Goal: Task Accomplishment & Management: Manage account settings

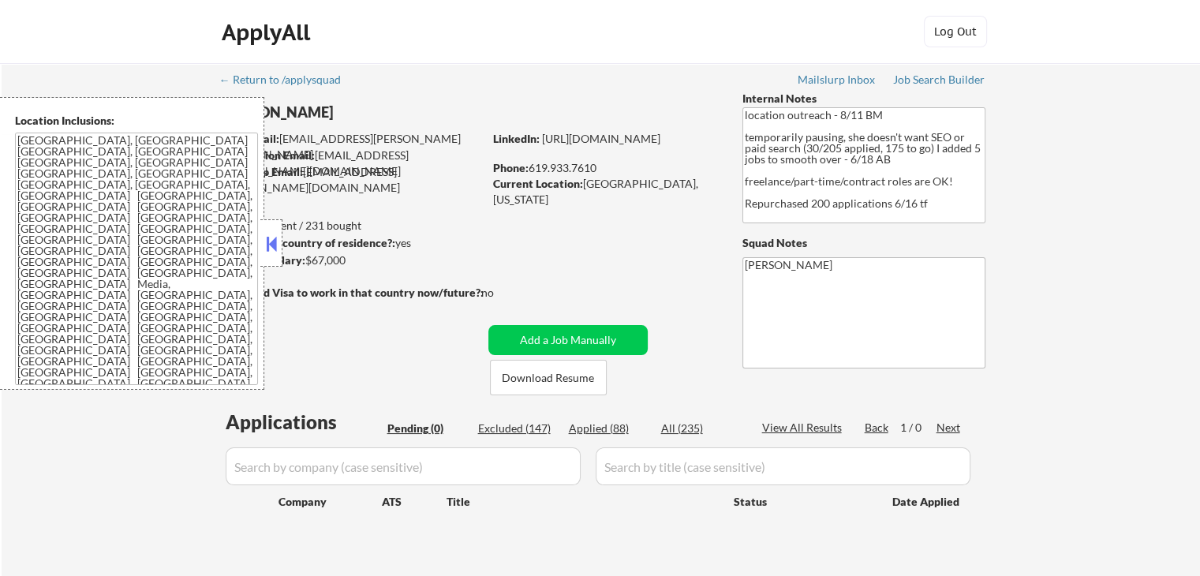
drag, startPoint x: 922, startPoint y: 72, endPoint x: 873, endPoint y: 58, distance: 50.7
click at [871, 57] on div "ApplyAll Log Out" at bounding box center [600, 32] width 1200 height 64
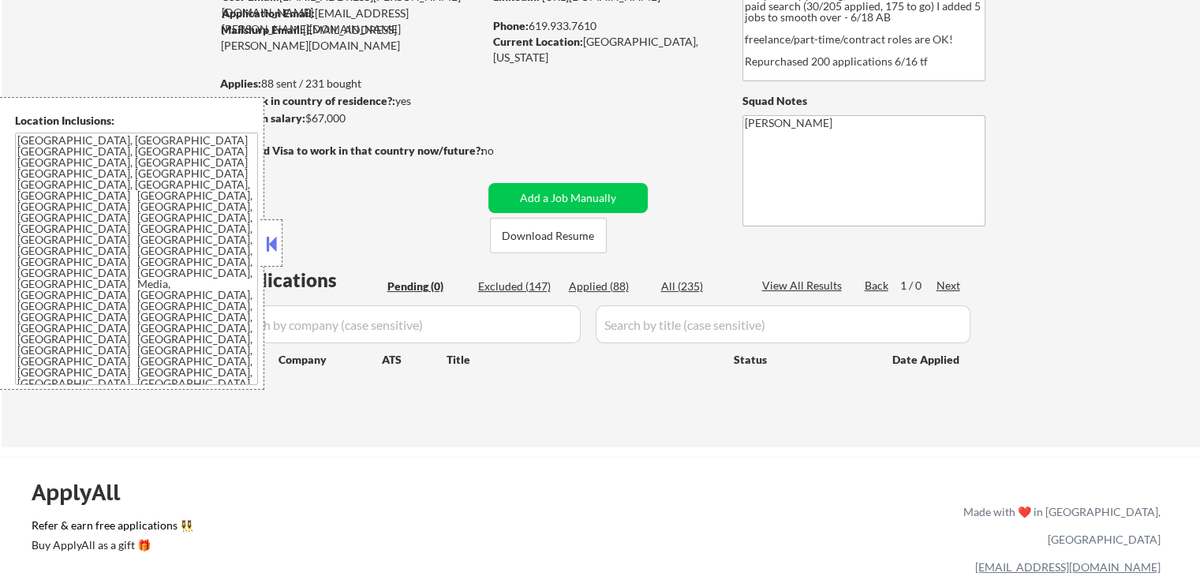
scroll to position [237, 0]
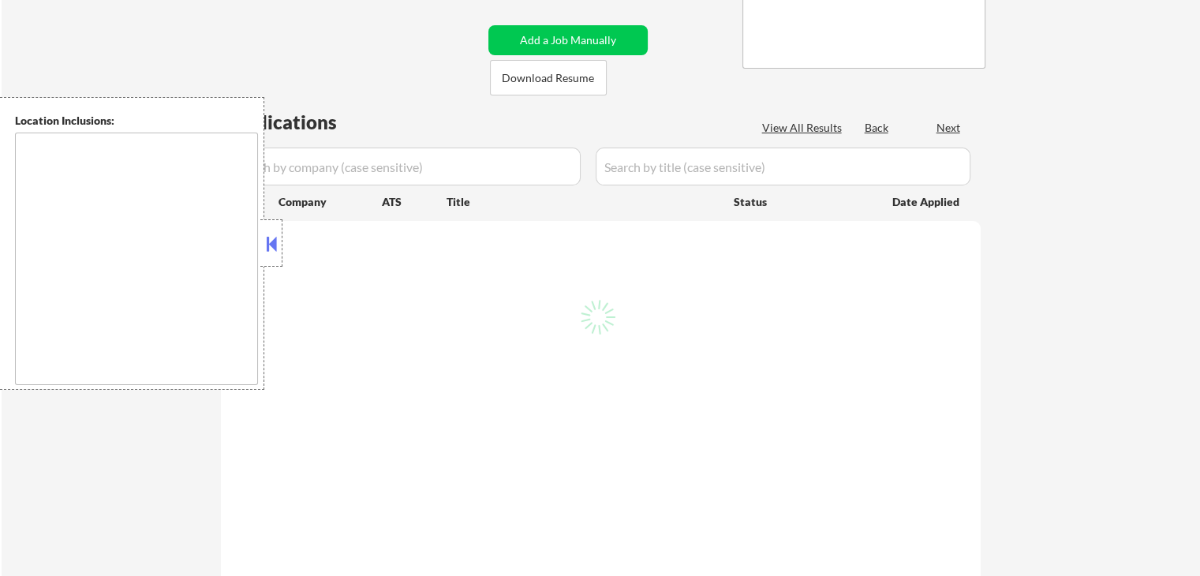
scroll to position [237, 0]
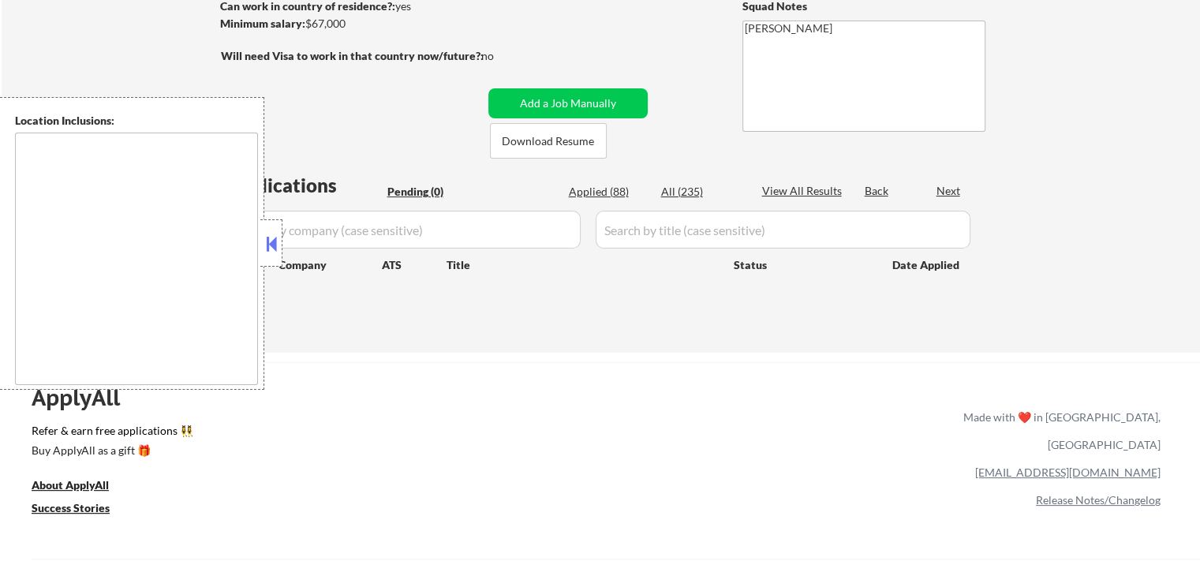
type textarea "[GEOGRAPHIC_DATA], [GEOGRAPHIC_DATA] [GEOGRAPHIC_DATA], [GEOGRAPHIC_DATA] [GEOG…"
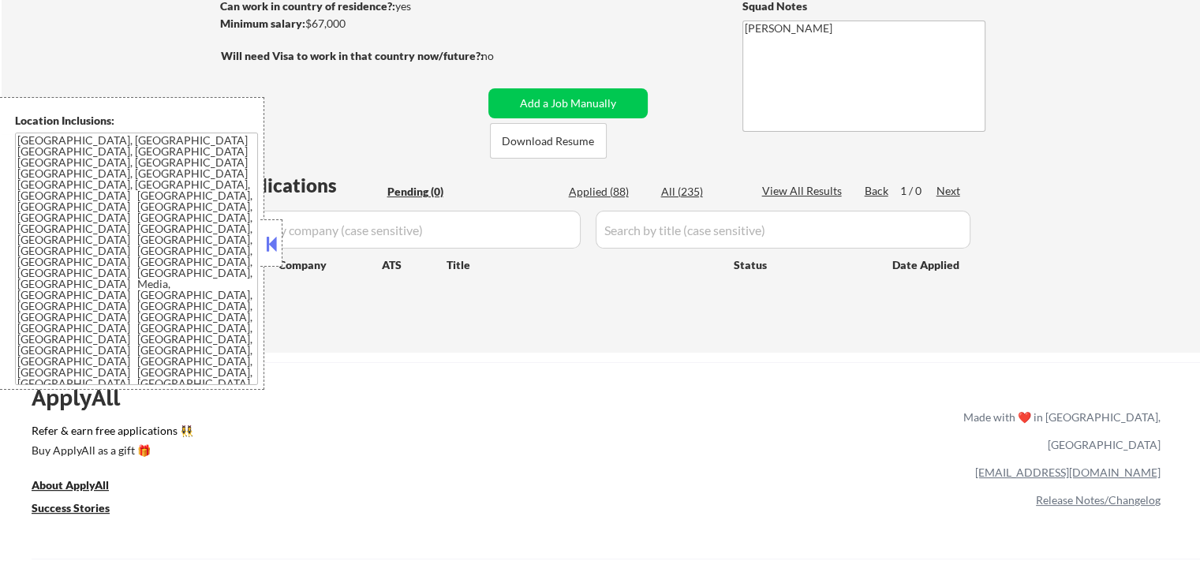
drag, startPoint x: 1108, startPoint y: 159, endPoint x: 1153, endPoint y: 69, distance: 100.2
click at [1116, 145] on div "← Return to /applysquad Mailslurp Inbox Job Search Builder [PERSON_NAME] User E…" at bounding box center [601, 89] width 1198 height 526
